Goal: Find specific page/section: Find specific page/section

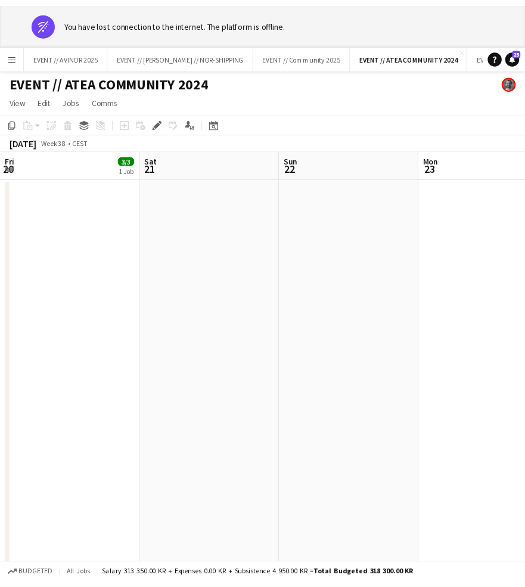
scroll to position [0, 425]
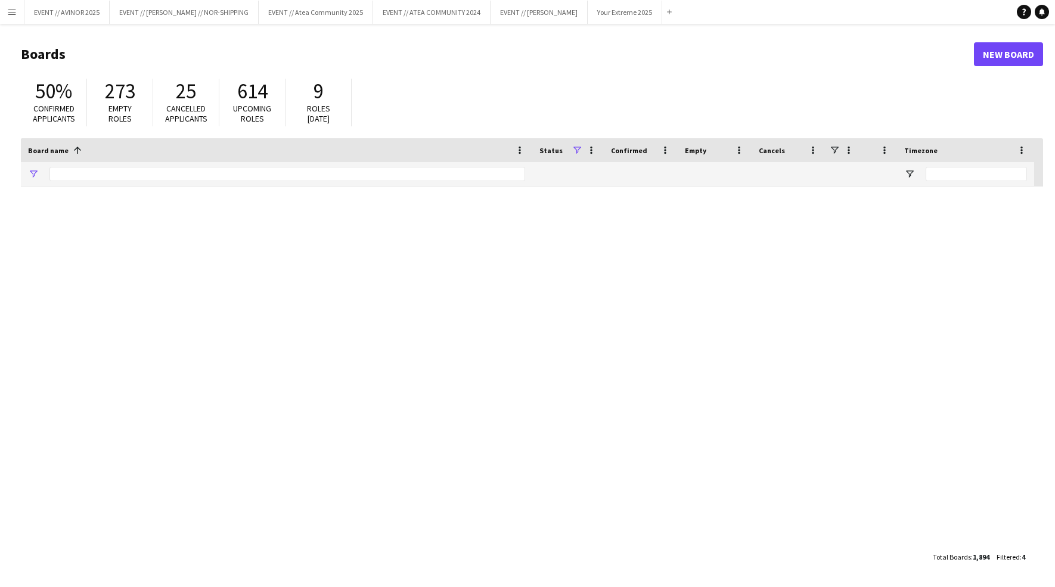
type input "*********"
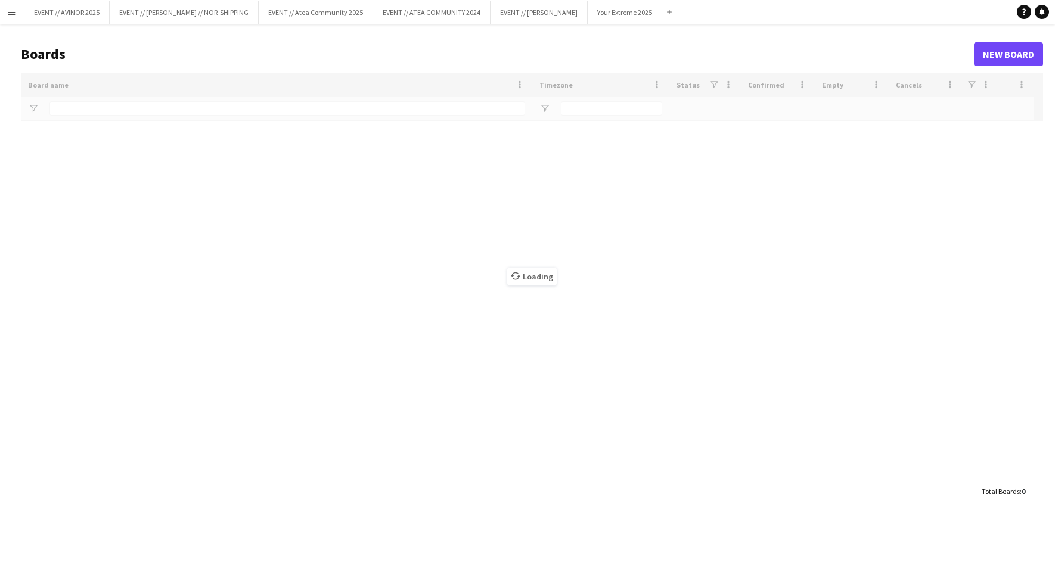
type input "*********"
